Goal: Use online tool/utility: Utilize a website feature to perform a specific function

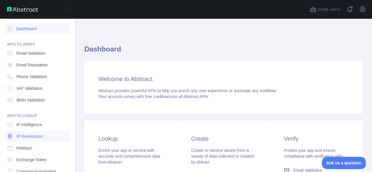
click at [40, 138] on span "IP Geolocation" at bounding box center [29, 137] width 27 height 6
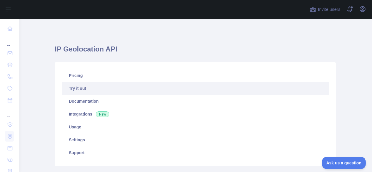
click at [111, 92] on link "Try it out" at bounding box center [195, 88] width 267 height 13
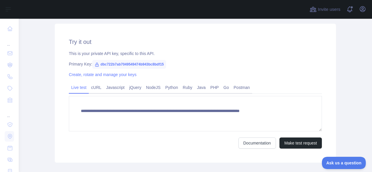
scroll to position [217, 0]
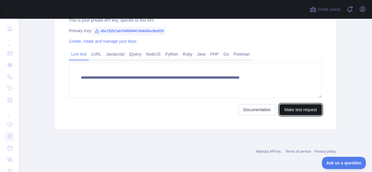
click at [304, 110] on button "Make test request" at bounding box center [301, 109] width 43 height 11
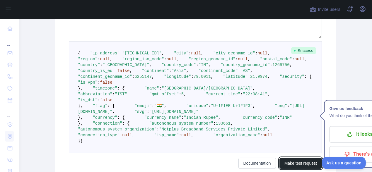
scroll to position [231, 0]
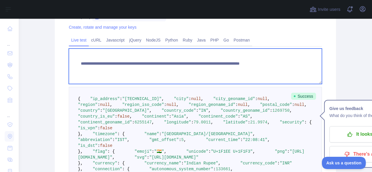
drag, startPoint x: 298, startPoint y: 65, endPoint x: 268, endPoint y: 66, distance: 29.6
click at [268, 66] on textarea "**********" at bounding box center [195, 66] width 253 height 35
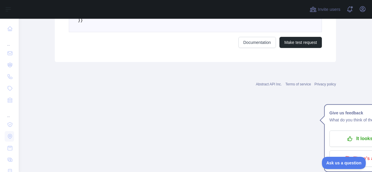
scroll to position [504, 0]
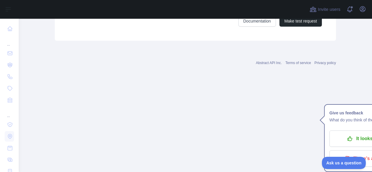
type textarea "**********"
click at [292, 27] on button "Make test request" at bounding box center [301, 21] width 43 height 11
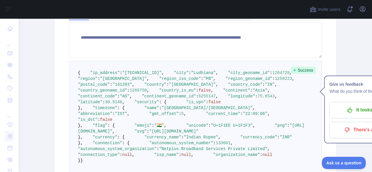
scroll to position [231, 0]
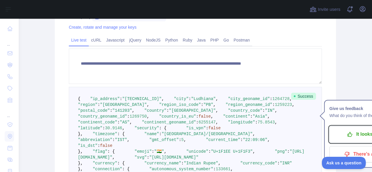
drag, startPoint x: 351, startPoint y: 136, endPoint x: 346, endPoint y: 137, distance: 4.5
click at [351, 136] on icon "button" at bounding box center [350, 135] width 6 height 6
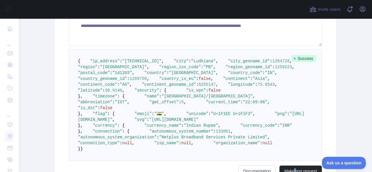
scroll to position [270, 0]
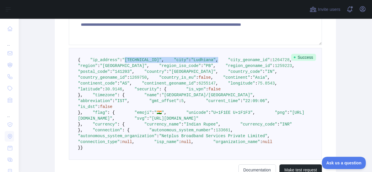
drag, startPoint x: 126, startPoint y: 66, endPoint x: 137, endPoint y: 69, distance: 11.7
click at [137, 69] on pre "{ "ip_address" : "[TECHNICAL_ID]" , "city" : "Ludhiana" , "city_geoname_id" : 1…" at bounding box center [195, 104] width 253 height 112
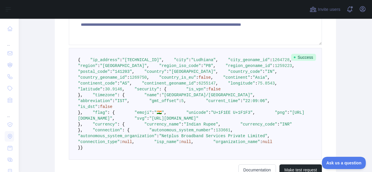
click at [156, 83] on pre "{ "ip_address" : "[TECHNICAL_ID]" , "city" : "Ludhiana" , "city_geoname_id" : 1…" at bounding box center [195, 104] width 253 height 112
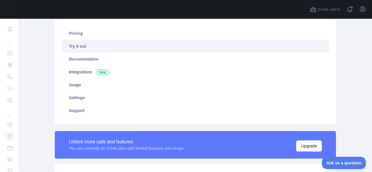
scroll to position [0, 0]
